Goal: Information Seeking & Learning: Learn about a topic

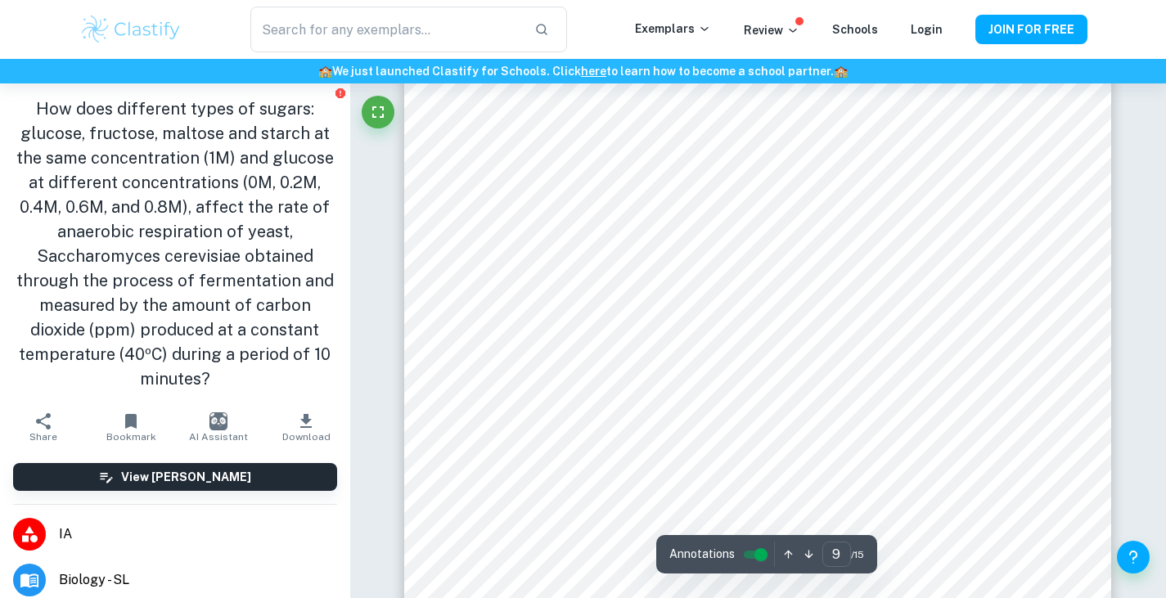
scroll to position [8663, 0]
type input "7"
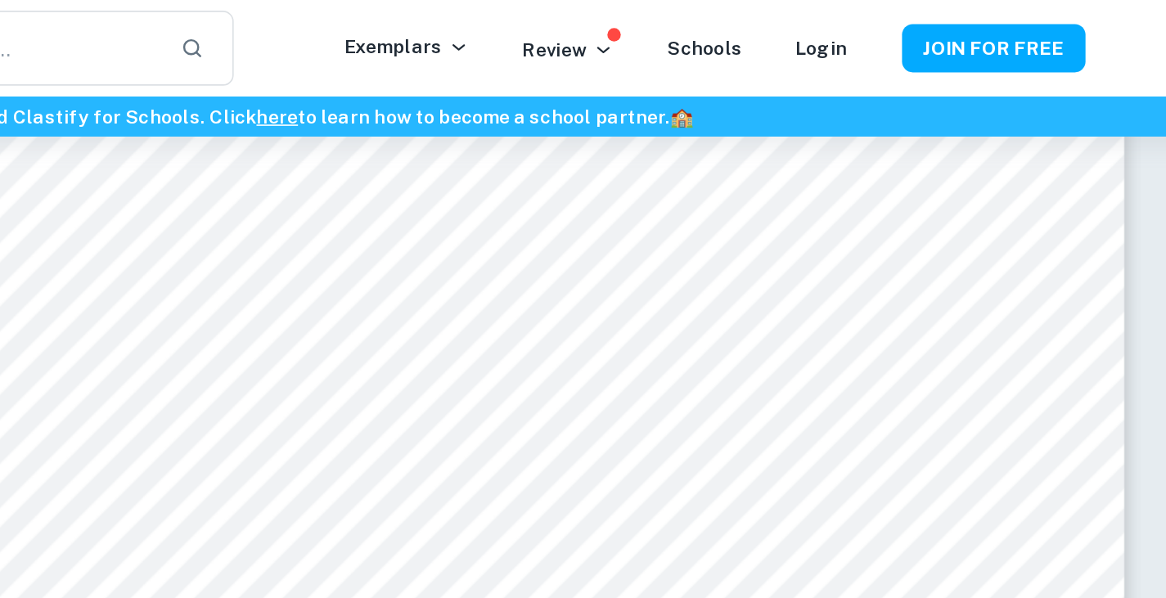
scroll to position [6487, 0]
